Goal: Find specific page/section: Find specific page/section

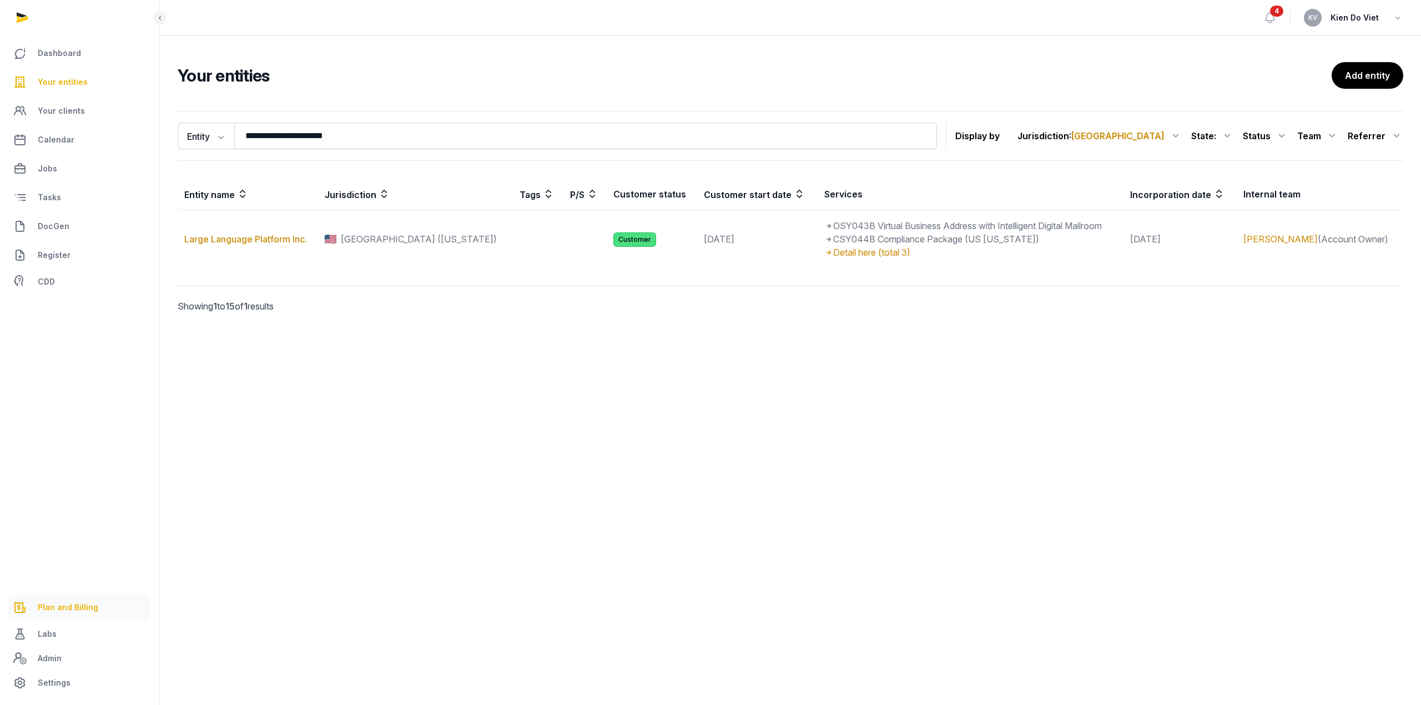
click at [68, 612] on span "Plan and Billing" at bounding box center [68, 607] width 60 height 13
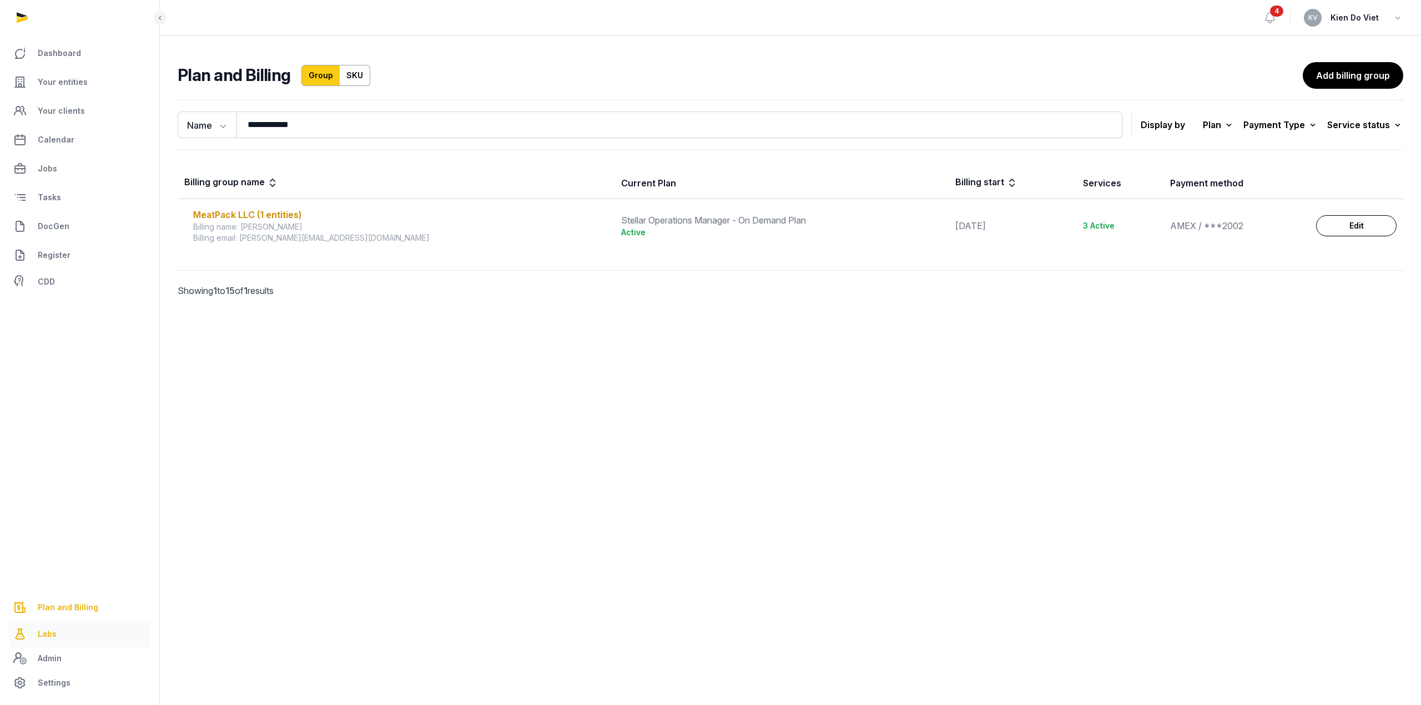
click at [44, 635] on span "Labs" at bounding box center [47, 634] width 19 height 13
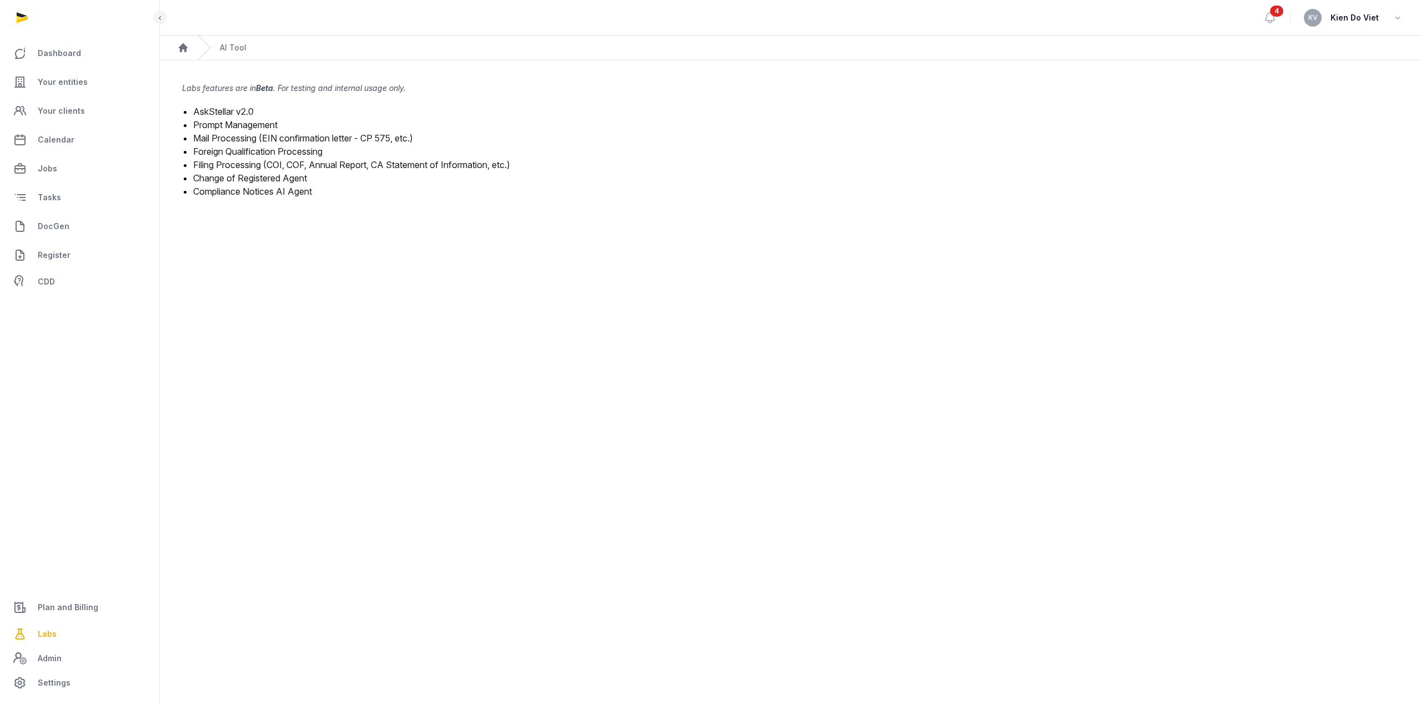
click at [250, 119] on link "Prompt Management" at bounding box center [235, 124] width 84 height 11
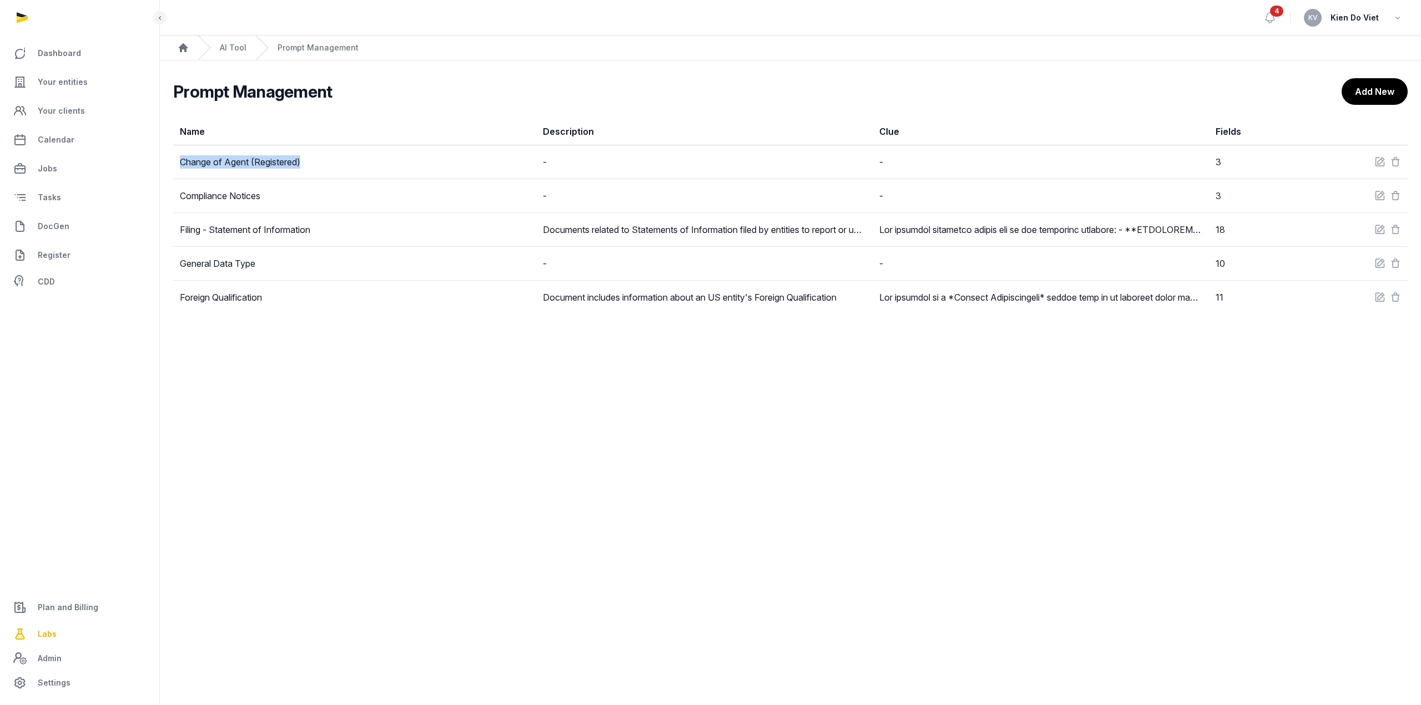
drag, startPoint x: 321, startPoint y: 162, endPoint x: 175, endPoint y: 168, distance: 146.0
click at [175, 168] on td "Change of Agent (Registered)" at bounding box center [354, 162] width 363 height 34
copy link "Change of Agent (Registered)"
